Goal: Transaction & Acquisition: Download file/media

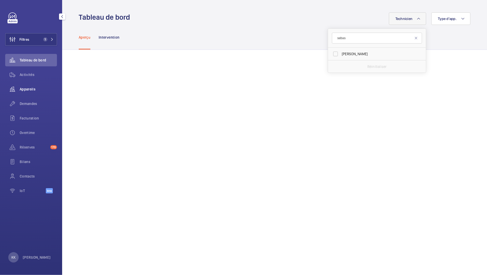
click at [30, 89] on span "Appareils" at bounding box center [38, 89] width 37 height 5
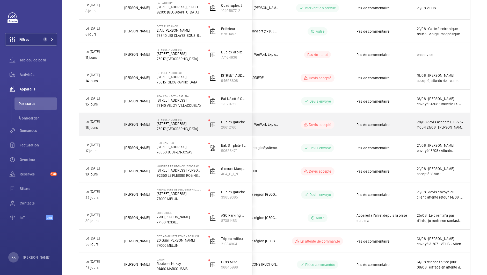
scroll to position [195, 0]
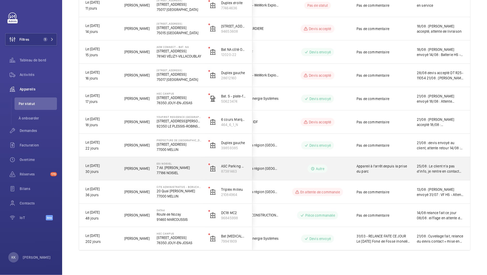
click at [170, 176] on div "ESI NOISIEL 7 All. [PERSON_NAME] 77186 NOISIEL" at bounding box center [176, 168] width 51 height 23
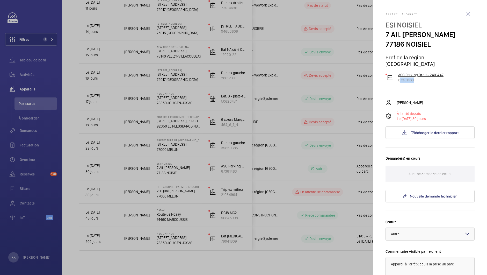
drag, startPoint x: 422, startPoint y: 78, endPoint x: 397, endPoint y: 75, distance: 24.8
click at [397, 75] on div "Appareil à l'arrêt ESI NOISIEL 7 All. [PERSON_NAME] 77186 NOISIEL Pref de la ré…" at bounding box center [430, 202] width 89 height 381
copy p "87381463"
click at [110, 81] on div at bounding box center [243, 137] width 487 height 275
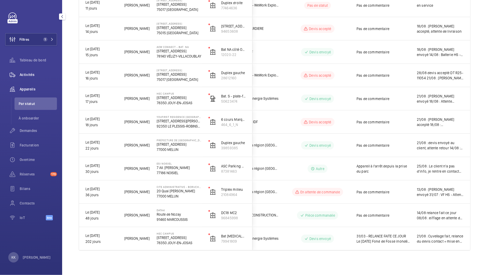
click at [29, 72] on span "Activités" at bounding box center [38, 74] width 37 height 5
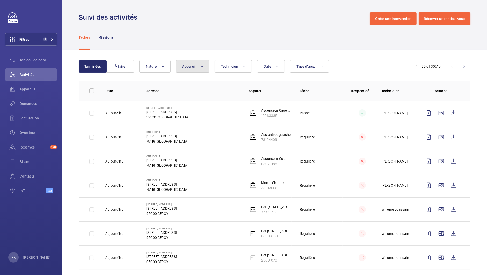
click at [192, 67] on span "Appareil" at bounding box center [188, 66] width 13 height 4
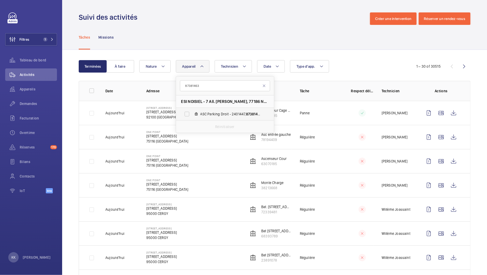
type input "87381463"
click at [192, 111] on label "ASC Parking Droit - 2401447, 87381463" at bounding box center [221, 114] width 90 height 12
click at [192, 111] on input "ASC Parking Droit - 2401447, 87381463" at bounding box center [187, 114] width 10 height 10
checkbox input "true"
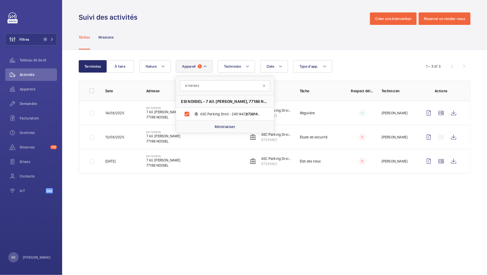
click at [205, 40] on div "Tâches Missions" at bounding box center [275, 37] width 392 height 25
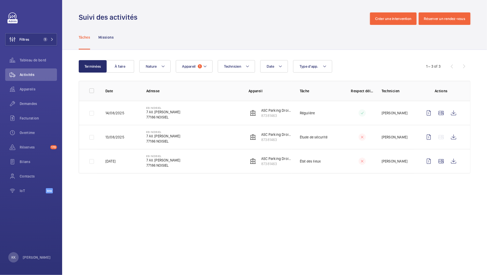
click at [310, 170] on td "État des lieux" at bounding box center [317, 161] width 51 height 24
click at [449, 160] on wm-front-icon-button at bounding box center [454, 161] width 12 height 12
